Goal: Task Accomplishment & Management: Manage account settings

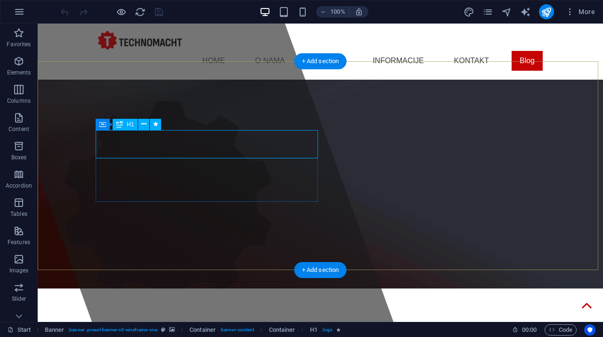
click at [168, 330] on span "[DOMAIN_NAME]" at bounding box center [175, 340] width 155 height 21
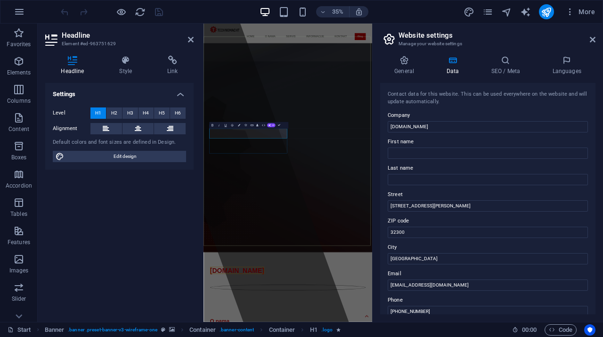
click at [436, 123] on input "technomacht.rs" at bounding box center [488, 126] width 200 height 11
click at [393, 126] on input "technomacht" at bounding box center [488, 126] width 200 height 11
type input "Technomacht"
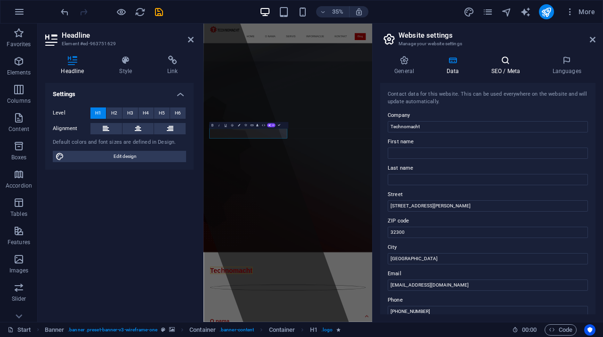
click at [503, 72] on h4 "SEO / Meta" at bounding box center [507, 66] width 61 height 20
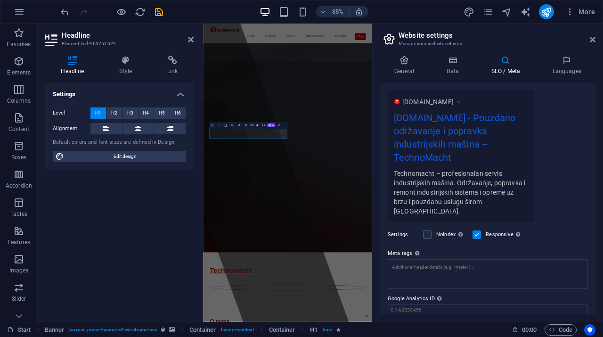
scroll to position [182, 0]
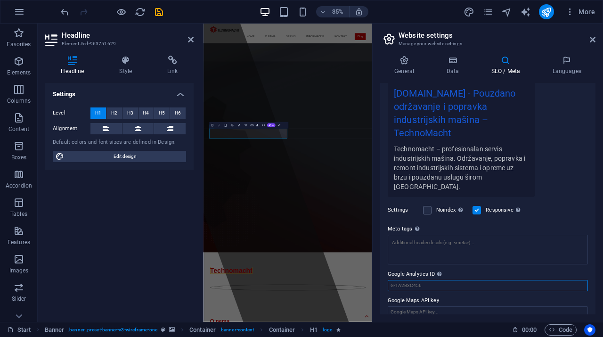
click at [422, 280] on input "Google Analytics ID Please only add the Google Analytics ID. We automatically i…" at bounding box center [488, 285] width 200 height 11
paste input "G-K39ECHGKZB"
type input "G-K39ECHGKZB"
click at [544, 10] on icon "publish" at bounding box center [546, 12] width 11 height 11
checkbox input "false"
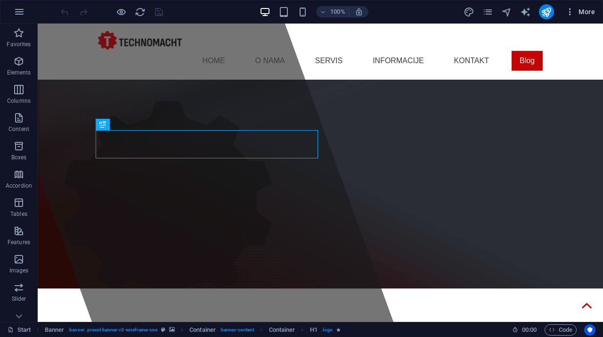
click at [571, 8] on icon "button" at bounding box center [569, 11] width 9 height 9
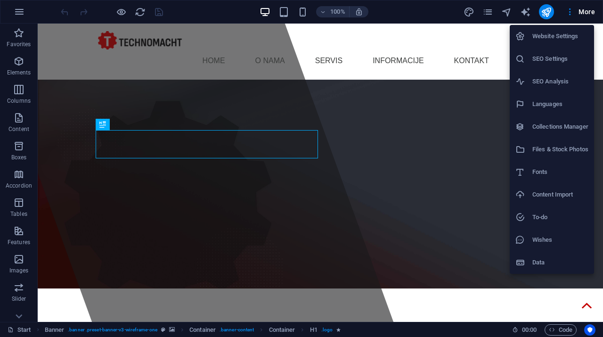
click at [556, 81] on h6 "SEO Analysis" at bounding box center [560, 81] width 56 height 11
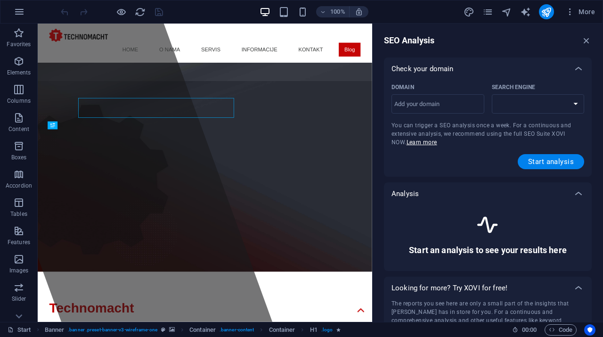
select select "google.com"
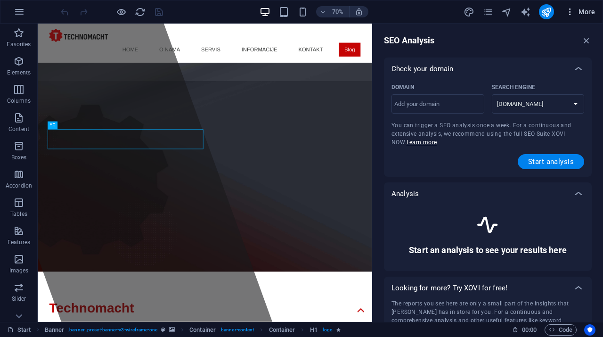
click at [570, 12] on icon "button" at bounding box center [569, 11] width 9 height 9
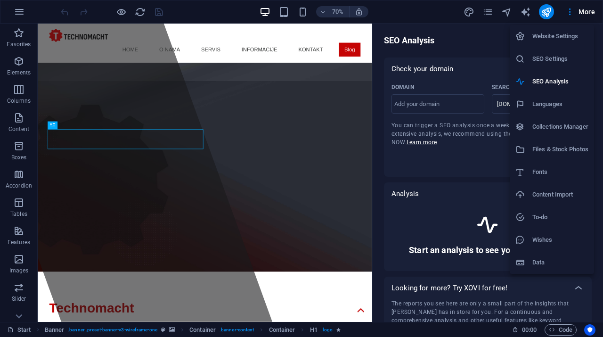
click at [557, 61] on h6 "SEO Settings" at bounding box center [560, 58] width 56 height 11
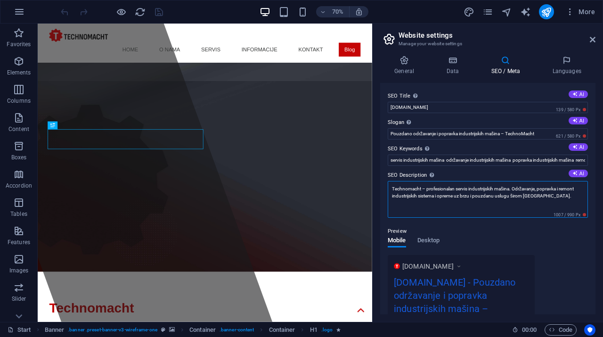
click at [545, 198] on textarea "Technomacht – profesionalan servis industrijskih mašina. Održavanje, popravka i…" at bounding box center [488, 199] width 200 height 37
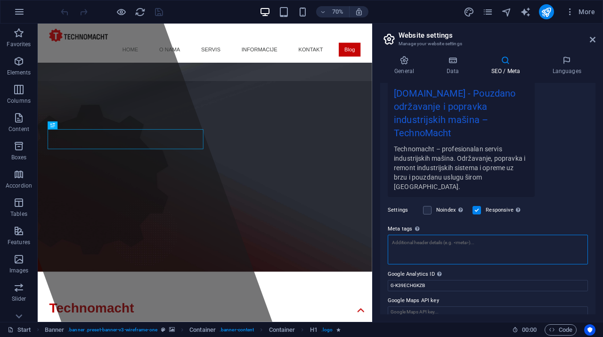
scroll to position [182, 0]
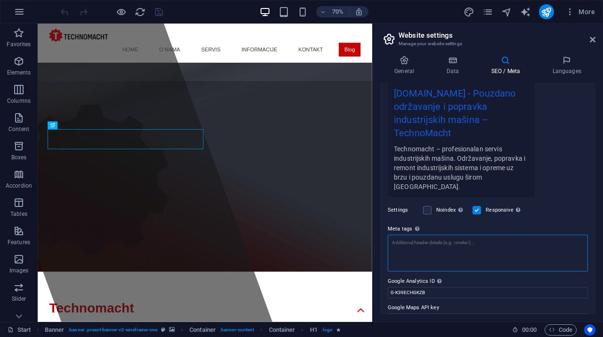
click at [423, 235] on textarea "Meta tags Enter HTML code here that will be placed inside the tags of your webs…" at bounding box center [488, 253] width 200 height 37
paste textarea "<meta name="title" content="Servis industriskih masina"> <meta name="descriptio…"
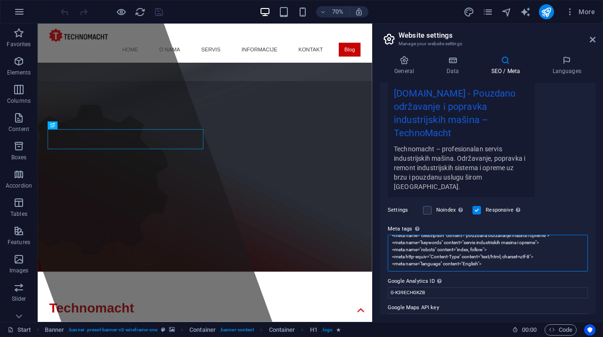
scroll to position [0, 0]
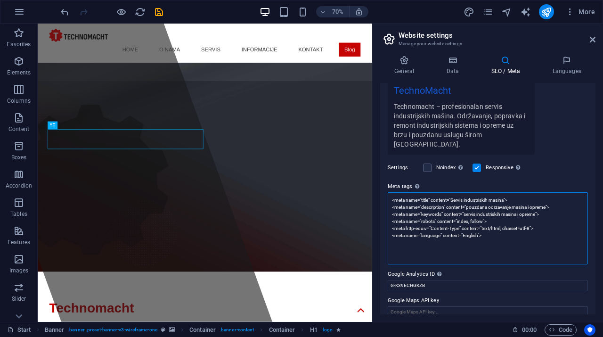
type textarea "<meta name="title" content="Servis industriskih masina"> <meta name="descriptio…"
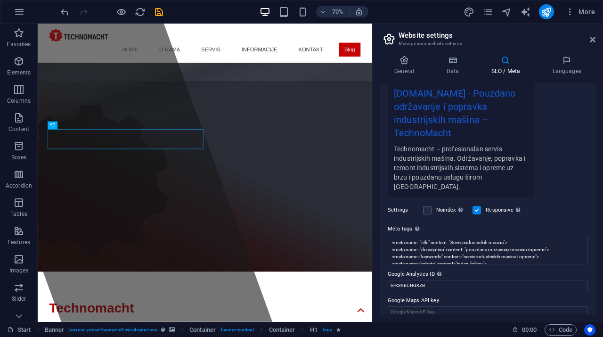
click at [570, 130] on div "www.example.com technomacht.rs - Pouzdano održavanje i popravka industrijskih m…" at bounding box center [488, 131] width 200 height 131
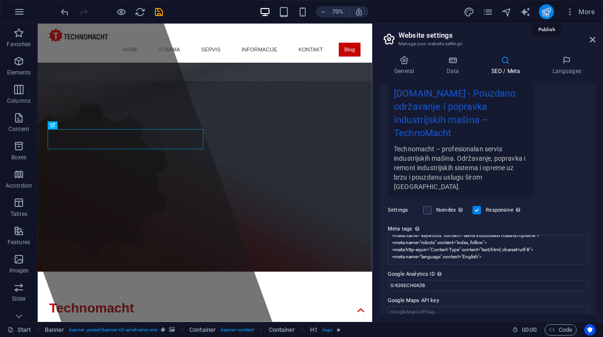
click at [548, 14] on icon "publish" at bounding box center [546, 12] width 11 height 11
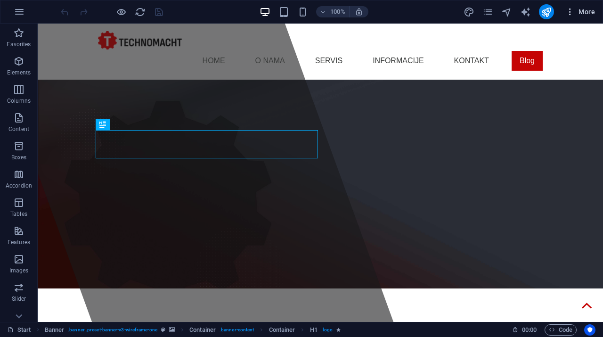
click at [577, 9] on span "More" at bounding box center [580, 11] width 30 height 9
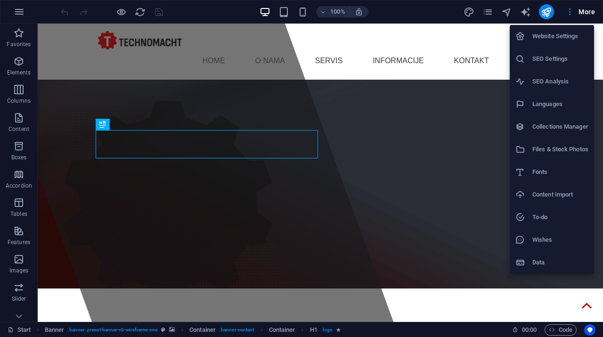
click at [558, 65] on li "SEO Settings" at bounding box center [552, 59] width 84 height 23
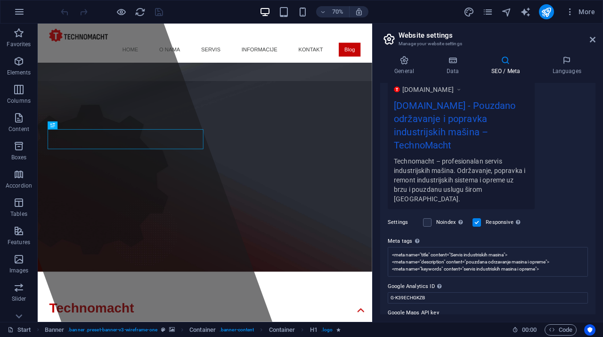
scroll to position [182, 0]
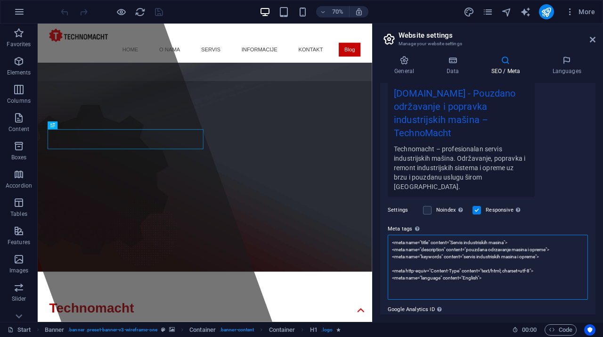
click at [525, 240] on textarea "<meta name="title" content="Servis industriskih masina"> <meta name="descriptio…" at bounding box center [488, 267] width 200 height 65
click at [478, 265] on textarea "<meta name="title" content="Servis industriskih masina"> <meta name="descriptio…" at bounding box center [488, 267] width 200 height 65
click at [503, 248] on textarea "<meta name="title" content="Servis industriskih masina"> <meta name="descriptio…" at bounding box center [488, 267] width 200 height 65
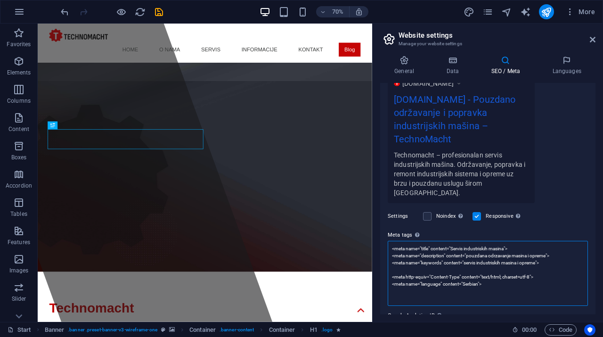
scroll to position [177, 0]
click at [554, 251] on textarea "<meta name="title" content="Servis industriskih masina"> <meta name="descriptio…" at bounding box center [488, 272] width 200 height 65
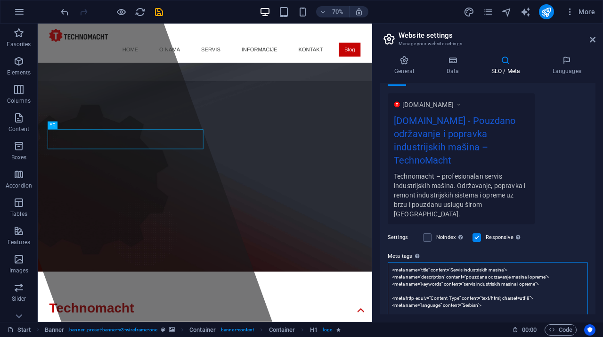
scroll to position [154, 0]
click at [533, 262] on textarea "<meta name="title" content="Servis industriskih masina"> <meta name="descriptio…" at bounding box center [488, 294] width 200 height 65
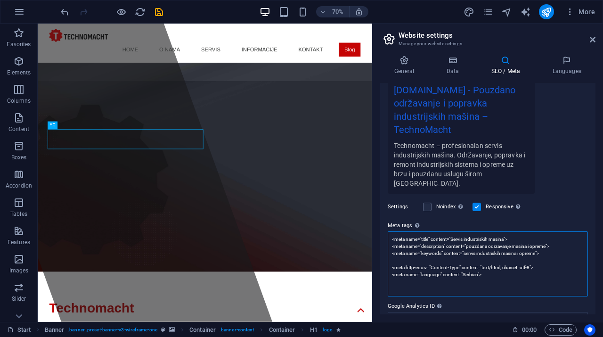
scroll to position [186, 0]
click at [459, 231] on textarea "<meta name="title" content="Servis industriskih masina"> <meta name="descriptio…" at bounding box center [488, 263] width 200 height 65
type textarea "<meta name="title" content="Servis industriskih masina"> <meta name="descriptio…"
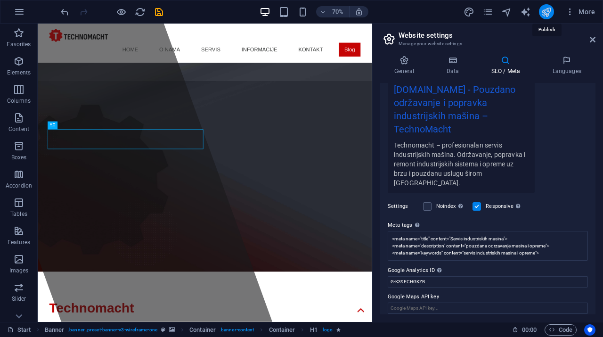
scroll to position [182, 0]
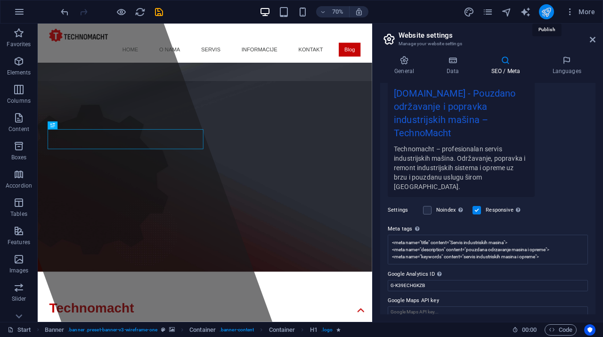
click at [546, 17] on icon "publish" at bounding box center [546, 12] width 11 height 11
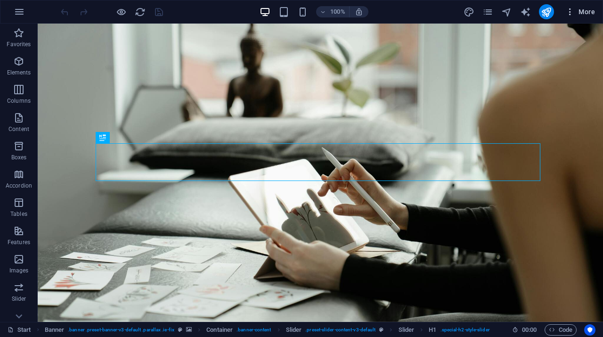
click at [579, 12] on span "More" at bounding box center [580, 11] width 30 height 9
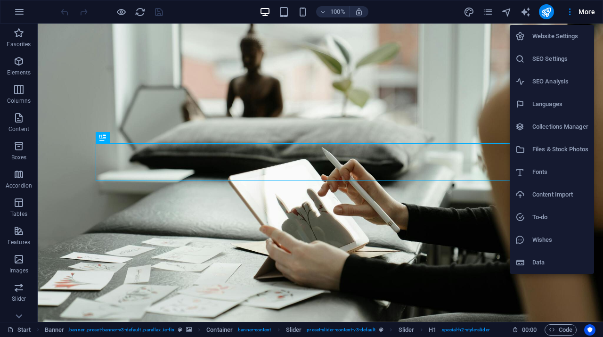
click at [558, 51] on li "SEO Settings" at bounding box center [552, 59] width 84 height 23
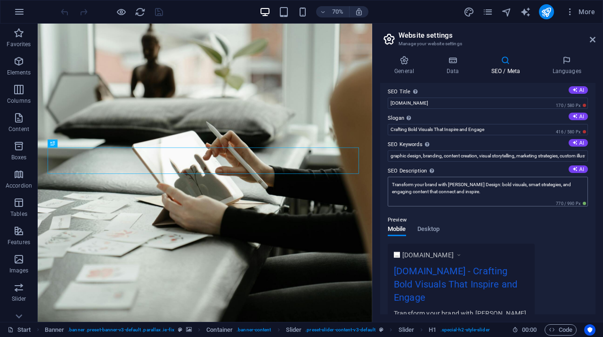
scroll to position [4, 0]
click at [581, 140] on button "AI" at bounding box center [577, 143] width 19 height 8
type input "graphic design, branding, content creation, marketing strategy, visual identity…"
click at [573, 117] on icon at bounding box center [574, 116] width 5 height 5
type input "Crafting Bold Brands That Inspire and Engage"
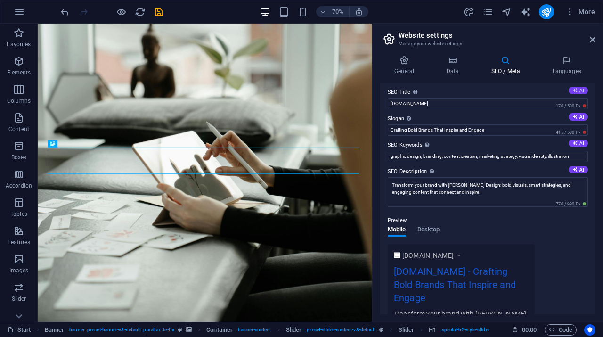
click at [578, 91] on button "AI" at bounding box center [577, 91] width 19 height 8
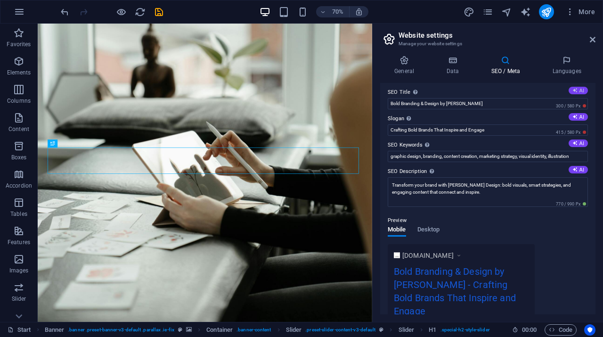
click at [578, 91] on button "AI" at bounding box center [577, 91] width 19 height 8
type input "Bold Designs that Engage"
click at [592, 39] on icon at bounding box center [593, 40] width 6 height 8
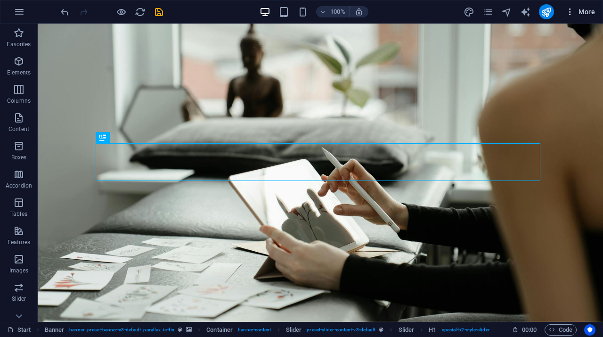
click at [569, 7] on icon "button" at bounding box center [569, 11] width 9 height 9
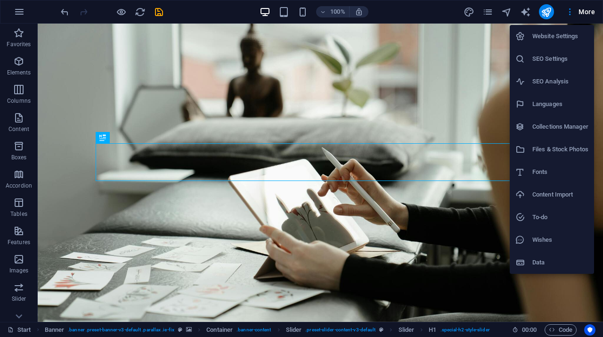
click at [576, 61] on h6 "SEO Settings" at bounding box center [560, 58] width 56 height 11
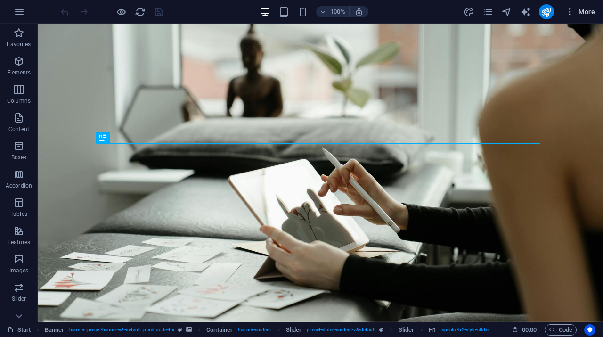
click at [597, 7] on button "More" at bounding box center [579, 11] width 37 height 15
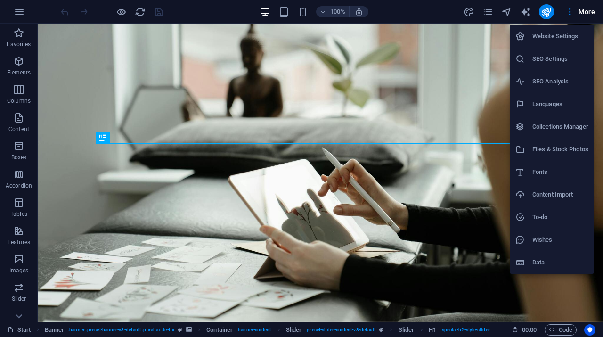
click at [541, 59] on h6 "SEO Settings" at bounding box center [560, 58] width 56 height 11
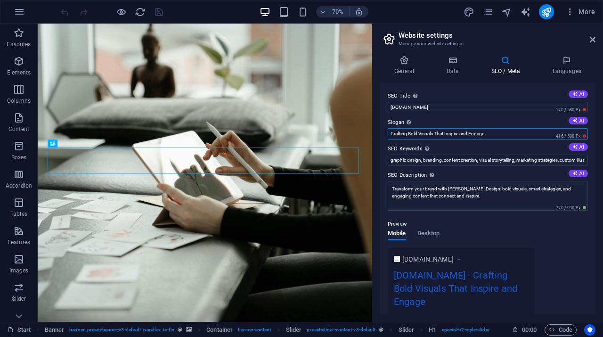
click at [504, 130] on input "Crafting Bold Visuals That Inspire and Engage" at bounding box center [488, 133] width 200 height 11
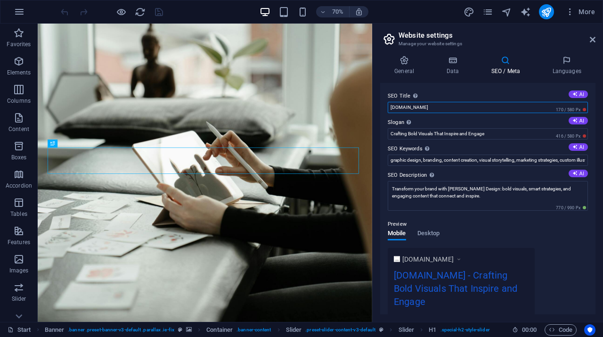
click at [442, 104] on input "[DOMAIN_NAME]" at bounding box center [488, 107] width 200 height 11
click at [481, 88] on div "SEO Title The title of your website - make it something that stands out in sear…" at bounding box center [487, 198] width 215 height 231
click at [569, 95] on button "AI" at bounding box center [577, 94] width 19 height 8
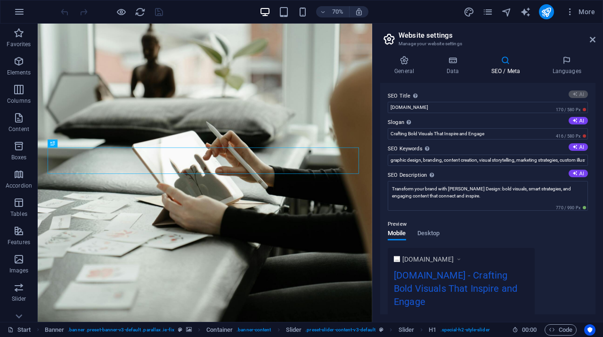
type input "[PERSON_NAME] Design: Bold Branding"
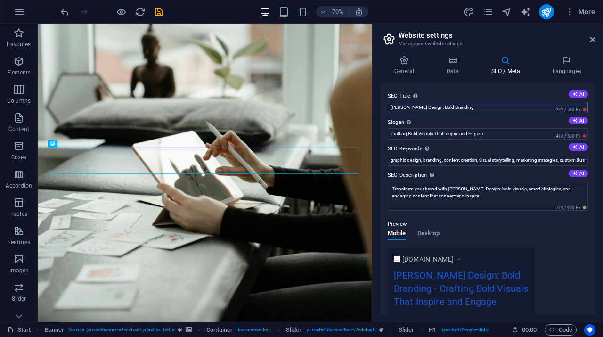
click at [489, 108] on input "[PERSON_NAME] Design: Bold Branding" at bounding box center [488, 107] width 200 height 11
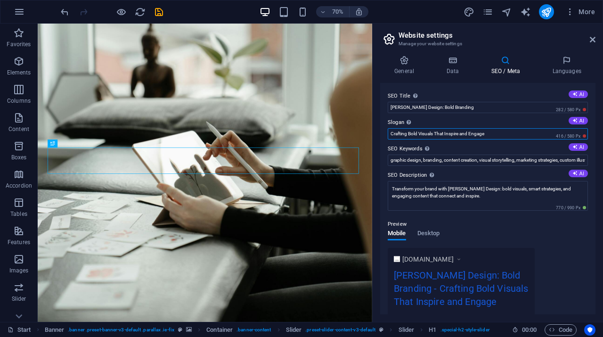
click at [458, 133] on input "Crafting Bold Visuals That Inspire and Engage" at bounding box center [488, 133] width 200 height 11
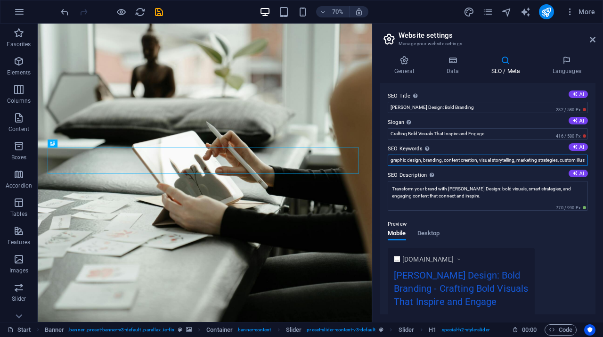
click at [457, 155] on input "graphic design, branding, content creation, visual storytelling, marketing stra…" at bounding box center [488, 159] width 200 height 11
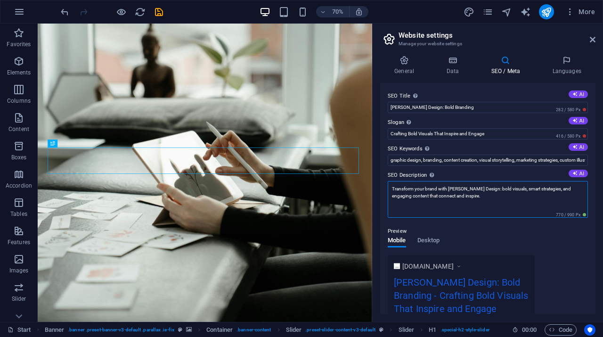
click at [435, 187] on textarea "Transform your brand with [PERSON_NAME] Design: bold visuals, smart strategies,…" at bounding box center [488, 199] width 200 height 37
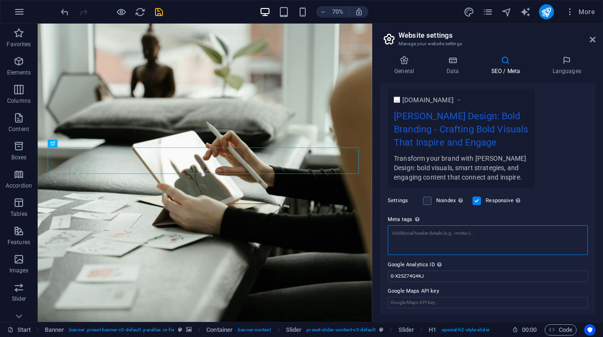
scroll to position [159, 0]
click at [473, 235] on textarea "Meta tags Enter HTML code here that will be placed inside the tags of your webs…" at bounding box center [488, 243] width 200 height 37
paste textarea "<meta name="title" content="[PERSON_NAME] Design: Bold Branding"> <meta name="d…"
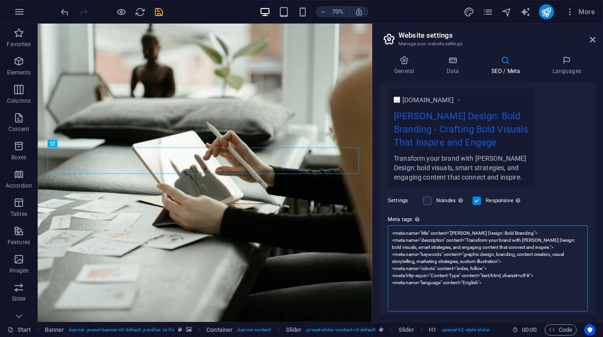
scroll to position [0, 0]
type textarea "<meta name="title" content="[PERSON_NAME] Design: Bold Branding"> <meta name="d…"
click at [564, 179] on div "[DOMAIN_NAME] [PERSON_NAME] Design: Bold Branding - Crafting Bold Visuals That …" at bounding box center [488, 138] width 200 height 99
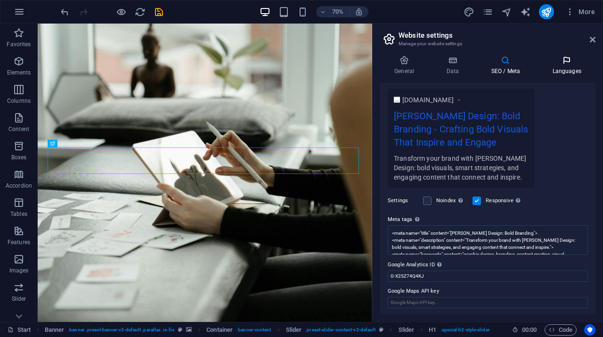
click at [562, 66] on h4 "Languages" at bounding box center [566, 66] width 57 height 20
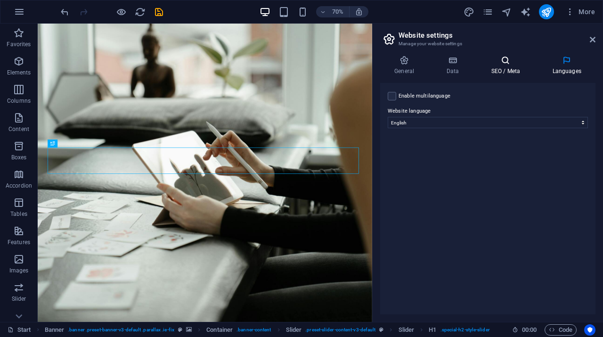
click at [505, 66] on h4 "SEO / Meta" at bounding box center [507, 66] width 61 height 20
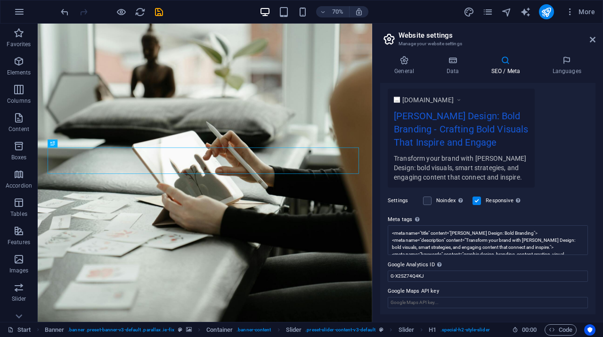
click at [408, 288] on label "Google Maps API key" at bounding box center [488, 290] width 200 height 11
click at [408, 297] on input "Google Maps API key" at bounding box center [488, 302] width 200 height 11
click at [408, 288] on label "Google Maps API key" at bounding box center [488, 290] width 200 height 11
click at [408, 297] on input "Google Maps API key" at bounding box center [488, 302] width 200 height 11
click at [408, 288] on label "Google Maps API key" at bounding box center [488, 290] width 200 height 11
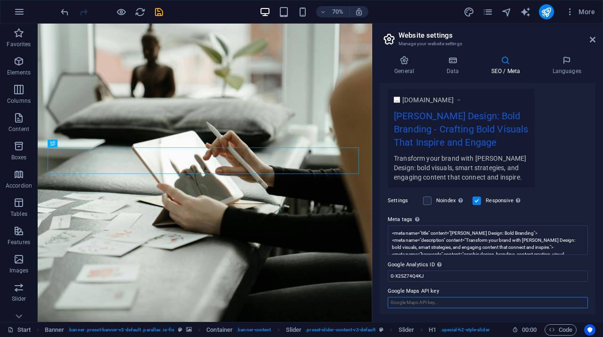
click at [408, 297] on input "Google Maps API key" at bounding box center [488, 302] width 200 height 11
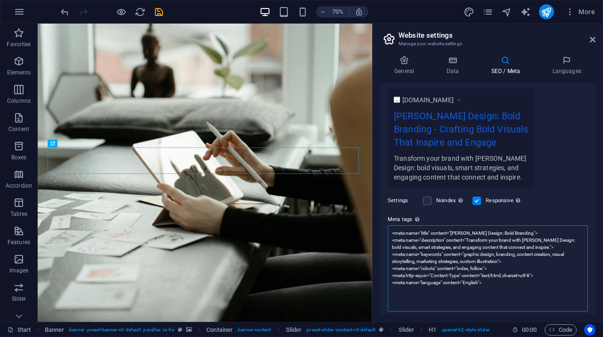
drag, startPoint x: 489, startPoint y: 240, endPoint x: 498, endPoint y: 90, distance: 149.6
click at [498, 90] on div "SEO Title The title of your website - make it something that stands out in sear…" at bounding box center [487, 198] width 215 height 231
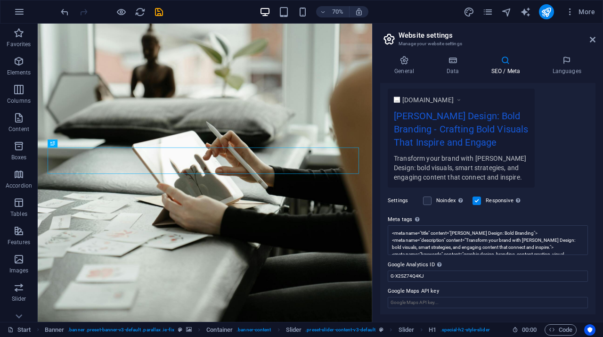
click at [566, 137] on div "[DOMAIN_NAME] [PERSON_NAME] Design: Bold Branding - Crafting Bold Visuals That …" at bounding box center [488, 138] width 200 height 99
click at [548, 10] on icon "publish" at bounding box center [546, 12] width 11 height 11
